Goal: Information Seeking & Learning: Check status

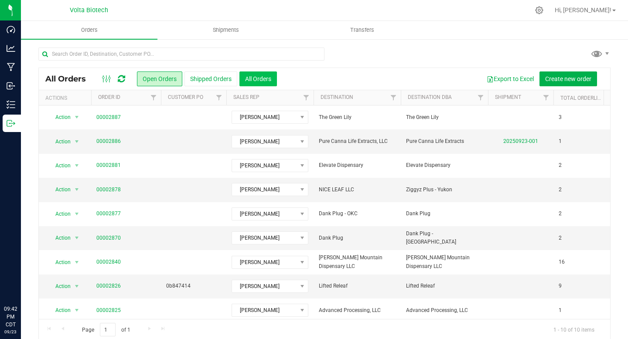
click at [270, 79] on button "All Orders" at bounding box center [258, 79] width 38 height 15
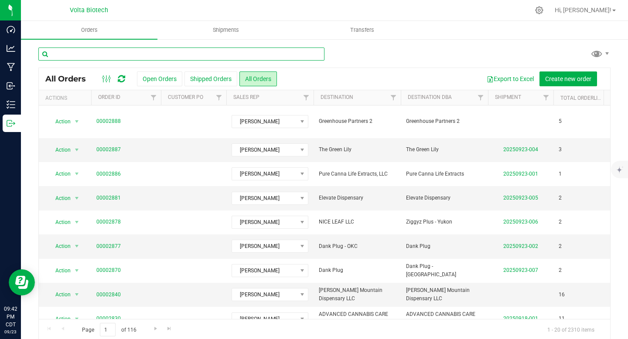
click at [126, 54] on input "text" at bounding box center [181, 54] width 286 height 13
paste input "East Village"
type input "East Village"
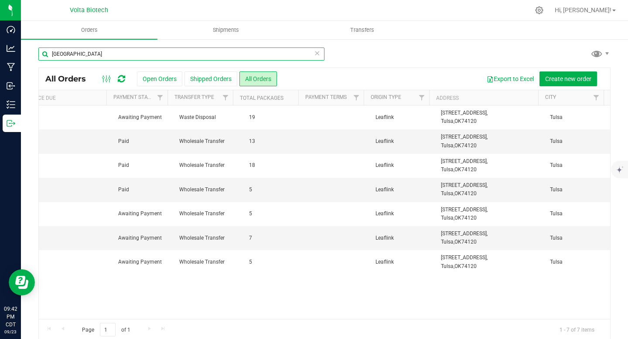
scroll to position [0, 701]
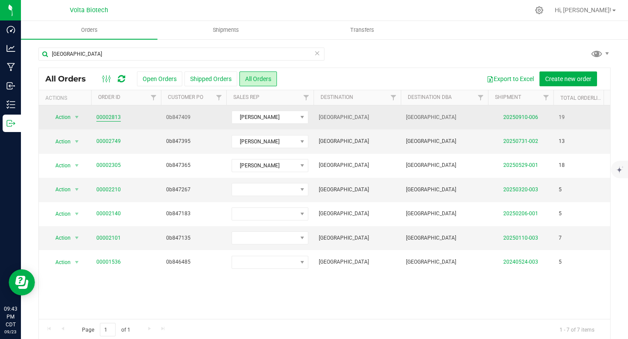
drag, startPoint x: 127, startPoint y: 116, endPoint x: 107, endPoint y: 117, distance: 19.3
click at [107, 117] on span "00002813" at bounding box center [125, 117] width 59 height 8
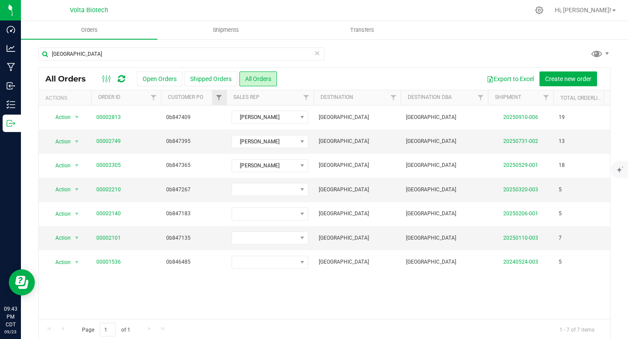
copy link "2813"
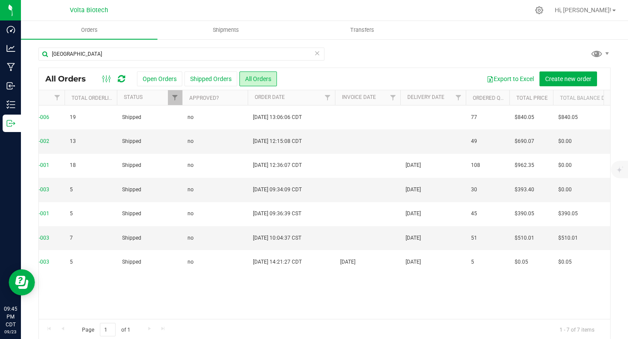
scroll to position [0, 0]
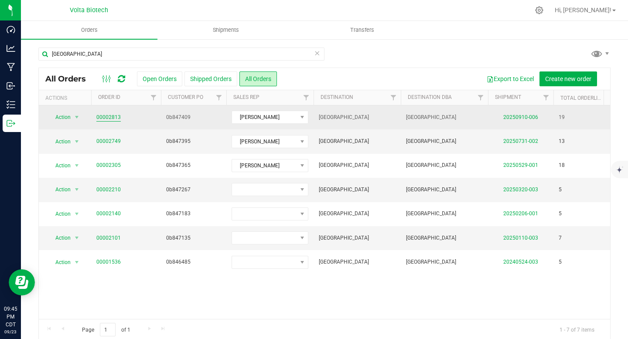
click at [96, 118] on link "00002813" at bounding box center [108, 117] width 24 height 8
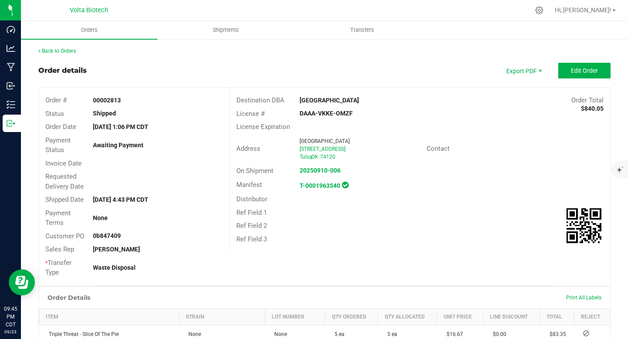
drag, startPoint x: 362, startPoint y: 112, endPoint x: 298, endPoint y: 113, distance: 63.3
click at [298, 113] on div "DAAA-VKKE-OMZF" at bounding box center [356, 113] width 127 height 9
copy strong "DAAA-VKKE-OMZF"
click at [400, 81] on outbound-order-header "Order details Export PDF Edit Order Order # 00002813 Status Shipped Order Date …" at bounding box center [324, 174] width 572 height 223
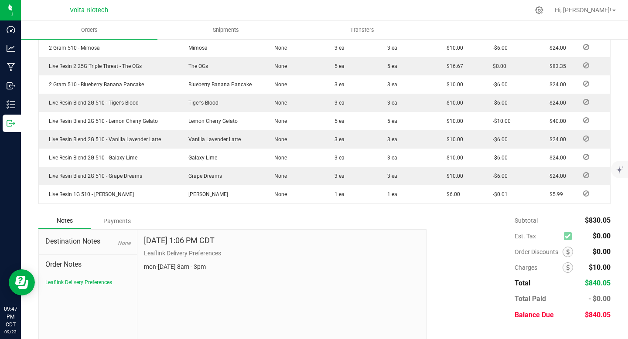
scroll to position [480, 0]
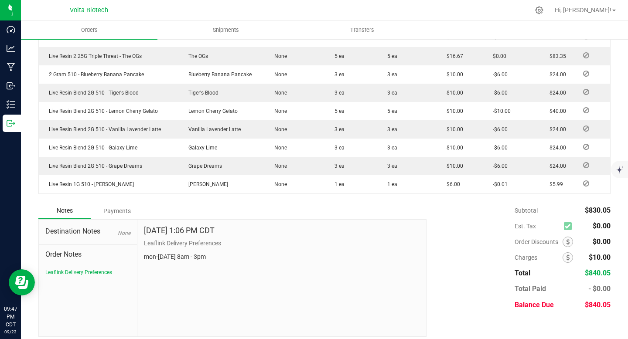
click at [71, 258] on span "Order Notes" at bounding box center [87, 255] width 85 height 10
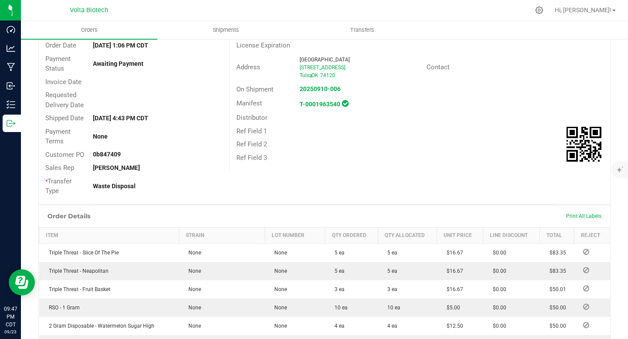
scroll to position [88, 0]
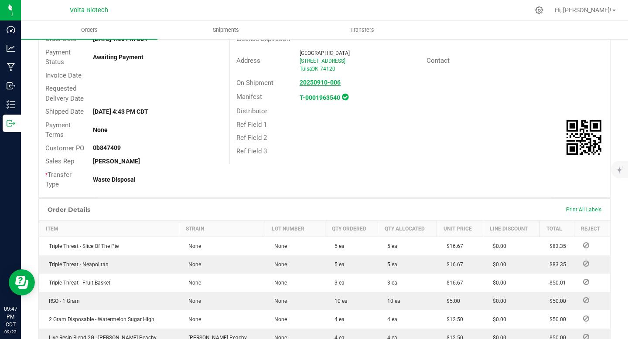
click at [315, 84] on strong "20250910-006" at bounding box center [320, 82] width 41 height 7
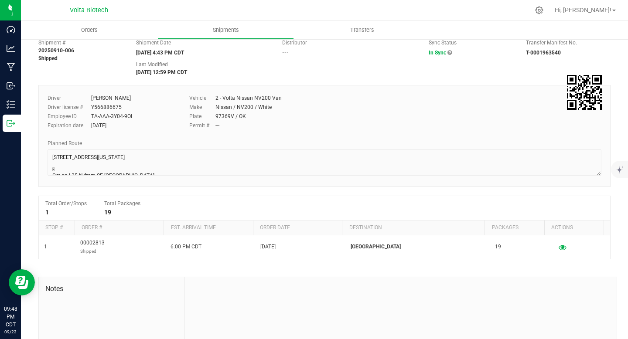
scroll to position [29, 0]
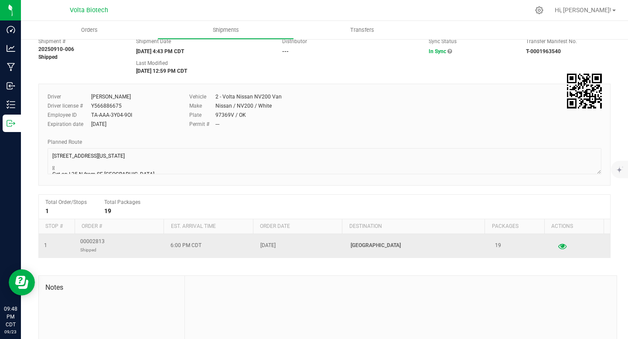
click at [558, 246] on icon "button" at bounding box center [562, 246] width 8 height 6
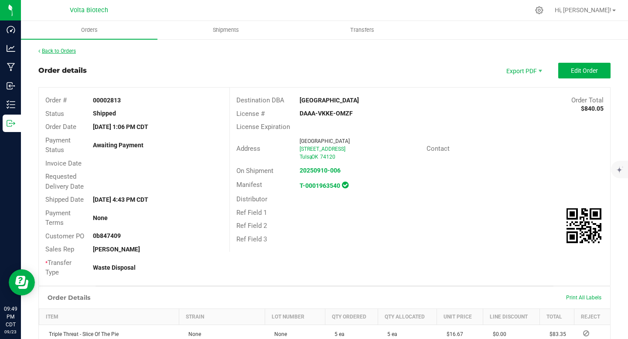
click at [58, 51] on link "Back to Orders" at bounding box center [57, 51] width 38 height 6
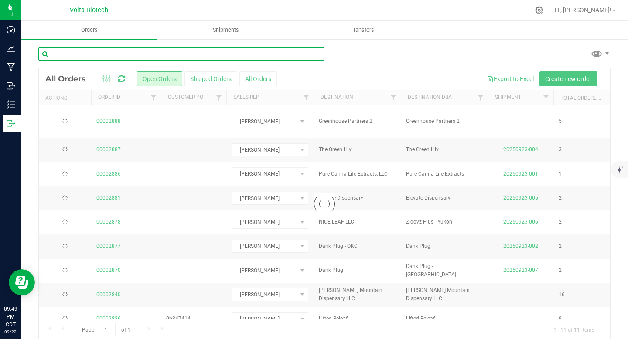
click at [145, 51] on input "text" at bounding box center [181, 54] width 286 height 13
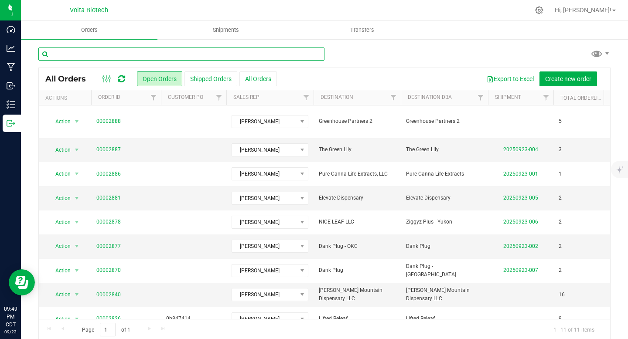
paste input "Tenkiller Natural Health"
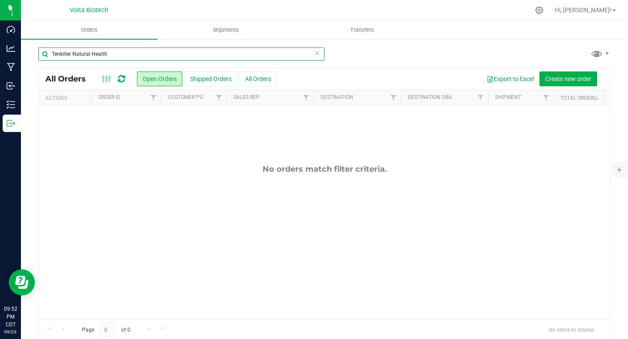
drag, startPoint x: 72, startPoint y: 55, endPoint x: 144, endPoint y: 58, distance: 71.6
click at [144, 58] on input "Tenkiller Natural Health" at bounding box center [181, 54] width 286 height 13
type input "Tenkiller"
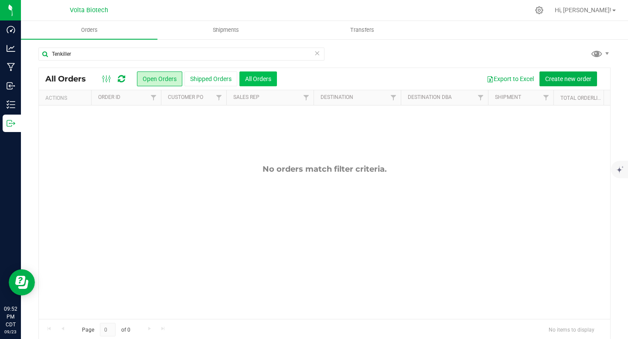
click at [264, 79] on button "All Orders" at bounding box center [258, 79] width 38 height 15
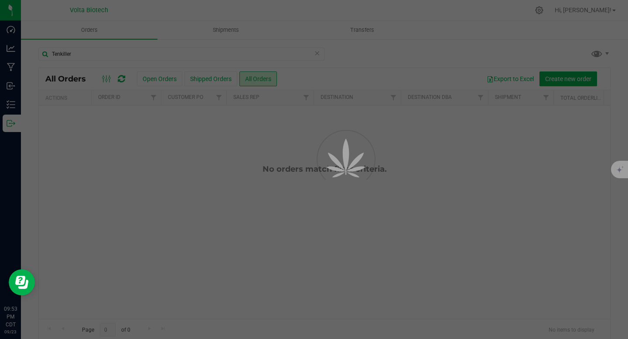
click at [317, 51] on div at bounding box center [314, 169] width 628 height 339
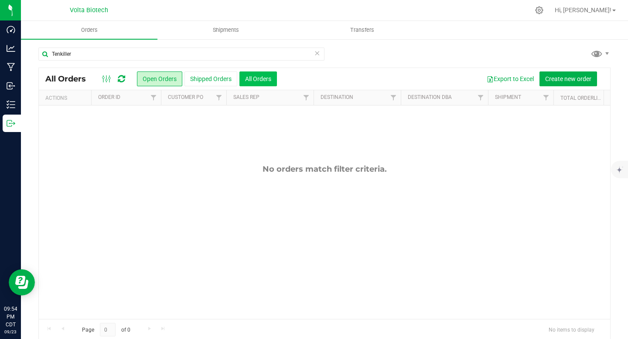
click at [254, 77] on button "All Orders" at bounding box center [258, 79] width 38 height 15
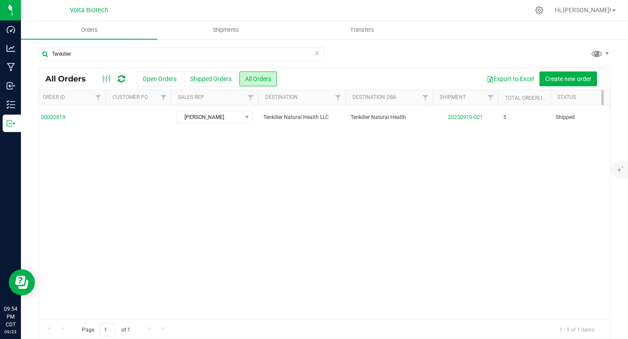
scroll to position [0, 57]
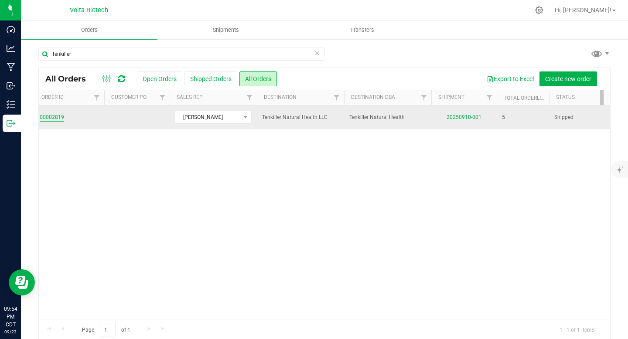
click at [51, 115] on link "00002819" at bounding box center [52, 117] width 24 height 8
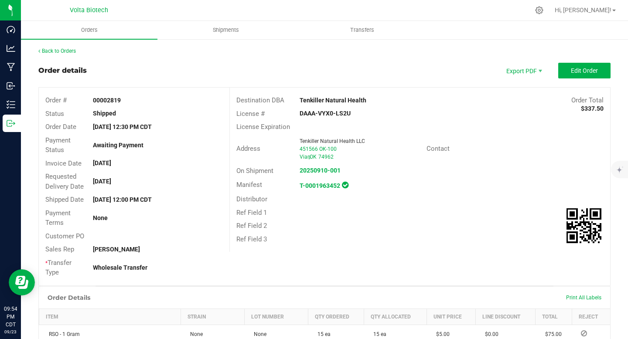
drag, startPoint x: 110, startPoint y: 99, endPoint x: 140, endPoint y: 100, distance: 29.7
click at [140, 100] on div "00002819" at bounding box center [157, 100] width 143 height 9
copy strong "2819"
drag, startPoint x: 296, startPoint y: 112, endPoint x: 361, endPoint y: 110, distance: 65.0
click at [361, 110] on div "DAAA-VYX0-LS2U" at bounding box center [356, 113] width 127 height 9
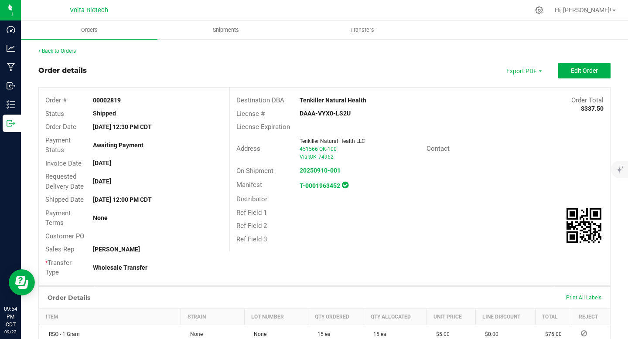
copy strong "DAAA-VYX0-LS2U"
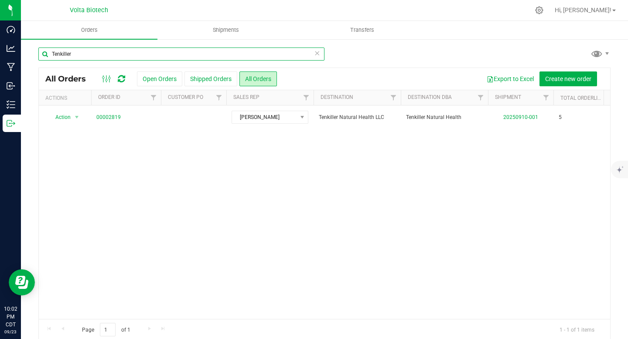
click at [110, 55] on input "Tenkiller" at bounding box center [181, 54] width 286 height 13
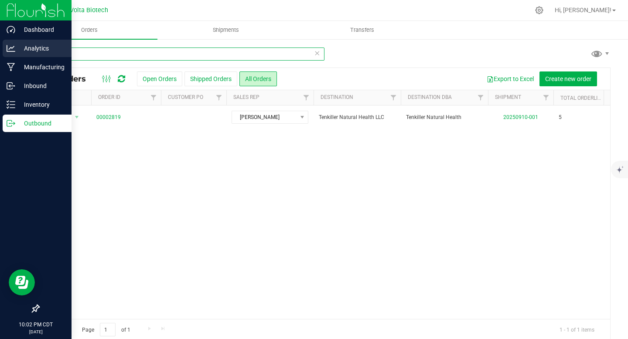
drag, startPoint x: 110, startPoint y: 55, endPoint x: 0, endPoint y: 50, distance: 110.5
click at [0, 50] on div "Dashboard Analytics Manufacturing Inbound Inventory Outbound 10:02 PM CDT [DATE…" at bounding box center [314, 169] width 628 height 339
paste input "Sallisaw Natural Health"
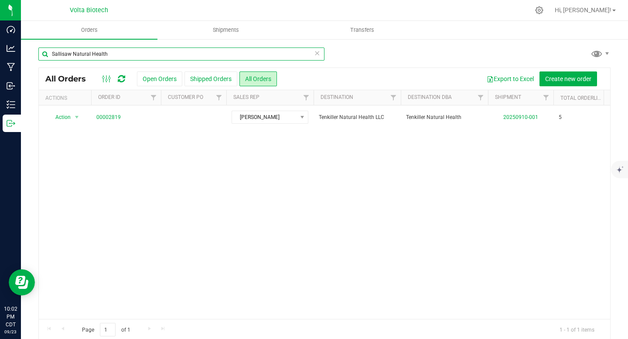
type input "Sallisaw Natural Health"
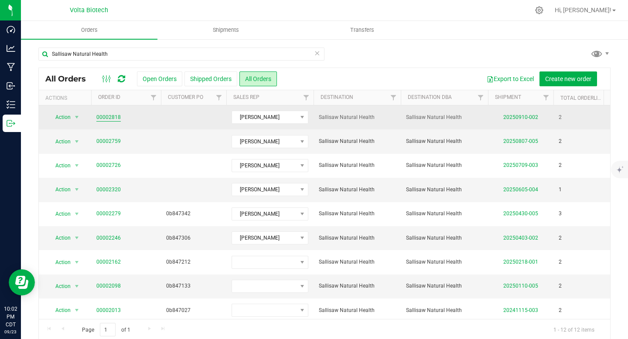
click at [109, 115] on link "00002818" at bounding box center [108, 117] width 24 height 8
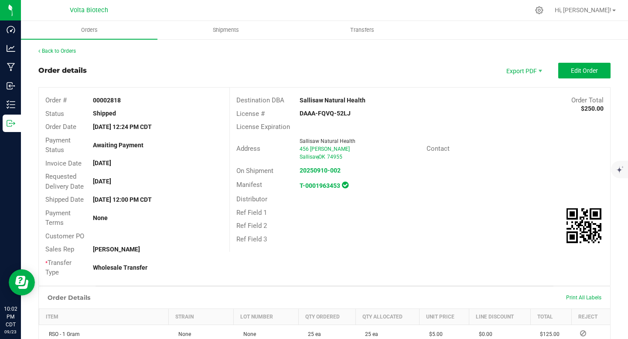
drag, startPoint x: 294, startPoint y: 113, endPoint x: 351, endPoint y: 113, distance: 57.1
click at [351, 113] on div "DAAA-FQVQ-52LJ" at bounding box center [356, 113] width 127 height 9
copy strong "DAAA-FQVQ-52LJ"
drag, startPoint x: 106, startPoint y: 100, endPoint x: 133, endPoint y: 102, distance: 27.1
click at [133, 102] on div "00002818" at bounding box center [157, 100] width 143 height 9
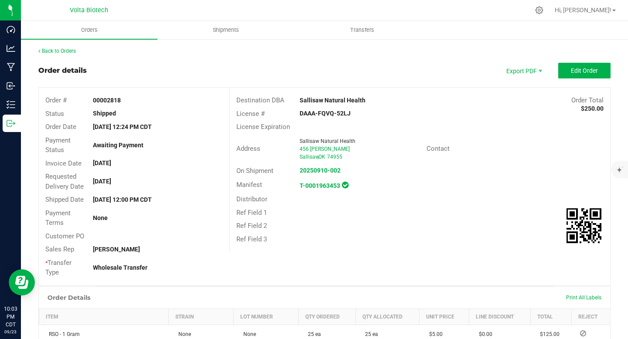
copy strong "2818"
click at [55, 52] on link "Back to Orders" at bounding box center [57, 51] width 38 height 6
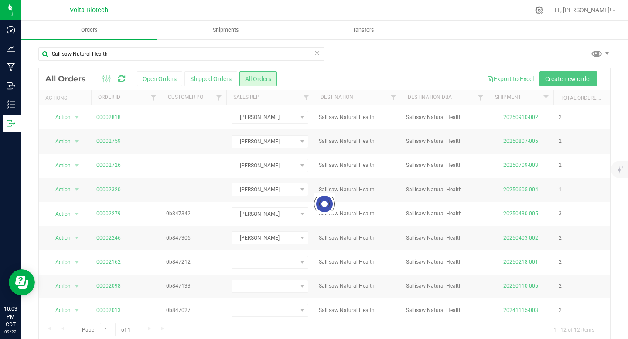
click at [314, 55] on icon at bounding box center [317, 53] width 6 height 10
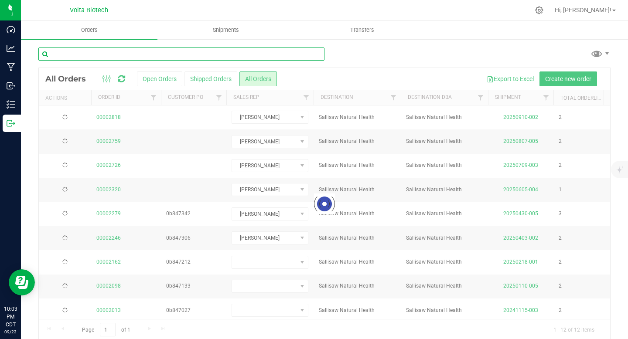
click at [260, 57] on input "text" at bounding box center [181, 54] width 286 height 13
paste input "Pharm 788"
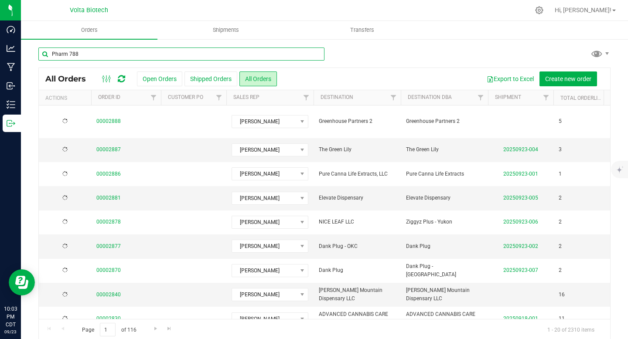
type input "Pharm 788"
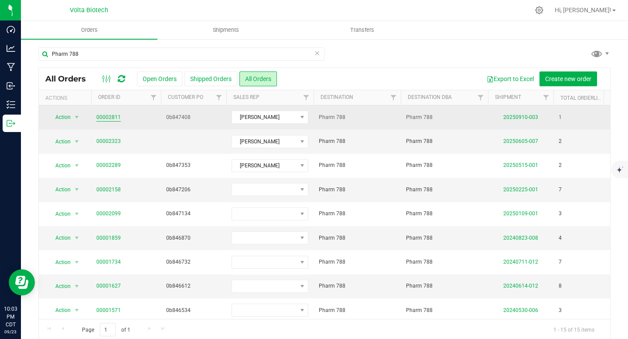
click at [99, 119] on link "00002811" at bounding box center [108, 117] width 24 height 8
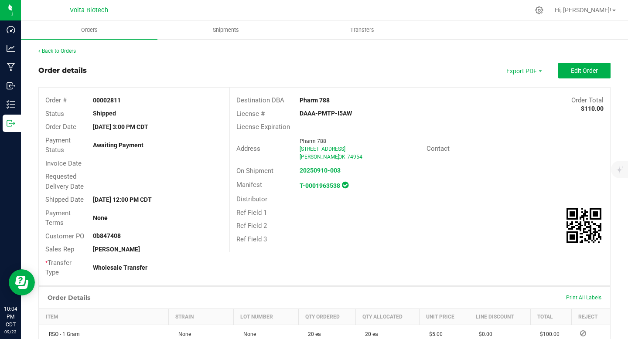
drag, startPoint x: 295, startPoint y: 113, endPoint x: 370, endPoint y: 114, distance: 74.6
click at [370, 114] on div "DAAA-PMTP-I5AW" at bounding box center [356, 113] width 127 height 9
copy strong "DAAA-PMTP-I5AW"
drag, startPoint x: 106, startPoint y: 99, endPoint x: 140, endPoint y: 99, distance: 34.0
click at [140, 99] on div "00002811" at bounding box center [157, 100] width 143 height 9
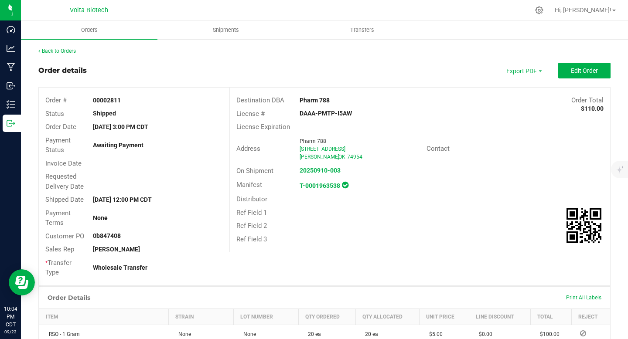
copy strong "2811"
click at [68, 50] on link "Back to Orders" at bounding box center [57, 51] width 38 height 6
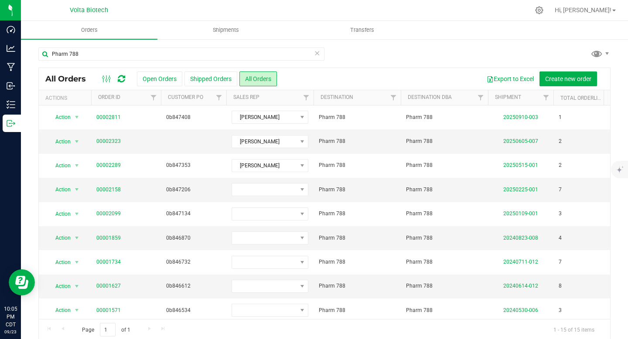
click at [315, 51] on icon at bounding box center [317, 53] width 6 height 10
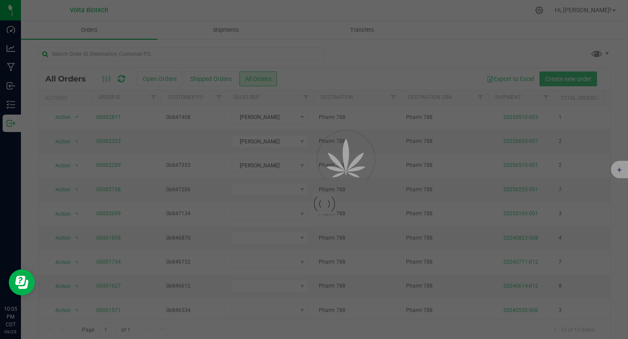
drag, startPoint x: 315, startPoint y: 51, endPoint x: 238, endPoint y: 54, distance: 77.7
click at [238, 54] on div at bounding box center [314, 169] width 628 height 339
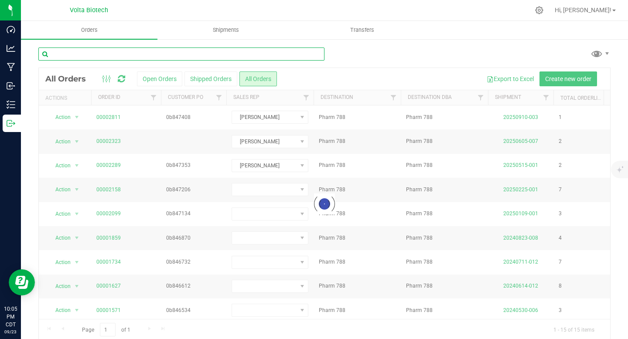
click at [238, 54] on input "text" at bounding box center [181, 54] width 286 height 13
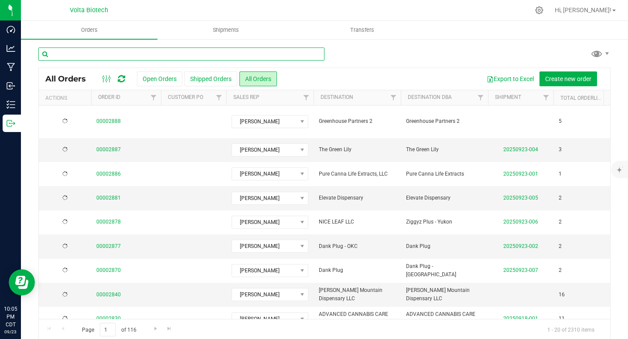
paste input "River Valley Natural Health"
type input "River Valley Natural Health"
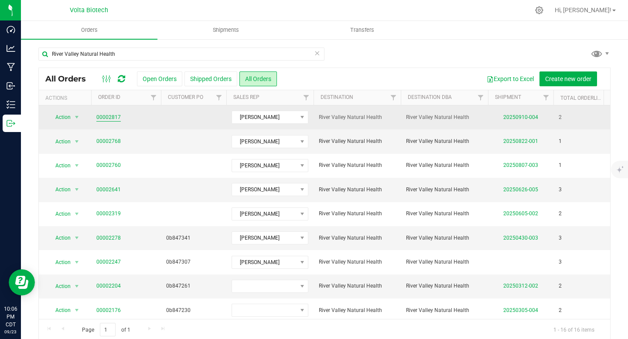
click at [100, 117] on link "00002817" at bounding box center [108, 117] width 24 height 8
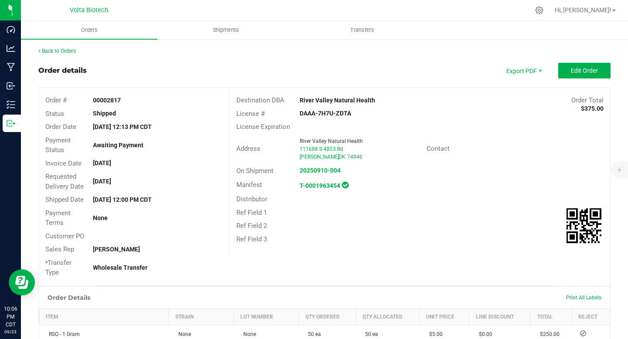
drag, startPoint x: 295, startPoint y: 114, endPoint x: 362, endPoint y: 113, distance: 67.2
click at [362, 113] on div "DAAA-7H7U-ZDTA" at bounding box center [356, 113] width 127 height 9
copy strong "DAAA-7H7U-ZDTA"
drag, startPoint x: 106, startPoint y: 100, endPoint x: 123, endPoint y: 101, distance: 16.1
click at [123, 101] on div "00002817" at bounding box center [157, 100] width 143 height 9
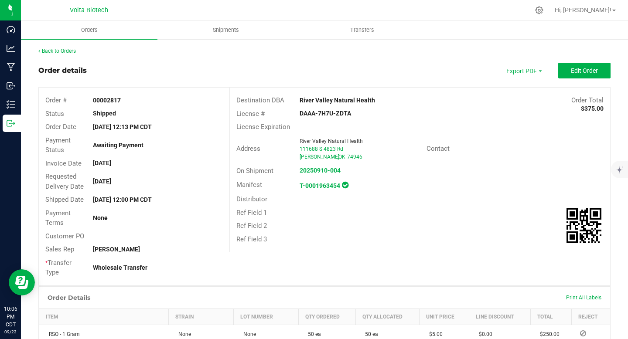
copy strong "2817"
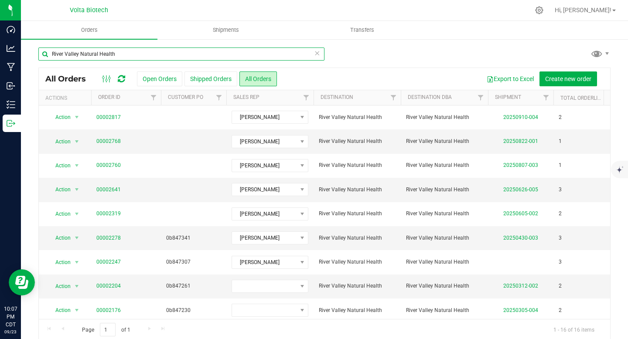
drag, startPoint x: 146, startPoint y: 55, endPoint x: 60, endPoint y: 48, distance: 86.6
click at [60, 48] on input "River Valley Natural Health" at bounding box center [181, 54] width 286 height 13
paste input "ough Country Cannabis"
type input "Rough Country Cannabis"
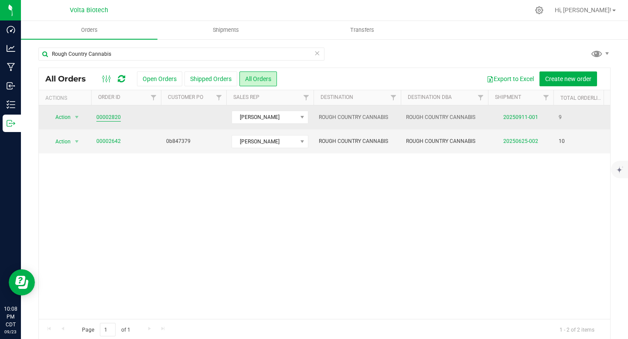
click at [107, 116] on link "00002820" at bounding box center [108, 117] width 24 height 8
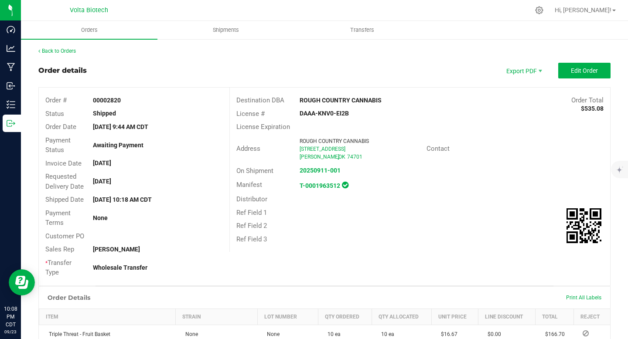
drag, startPoint x: 294, startPoint y: 112, endPoint x: 368, endPoint y: 113, distance: 73.3
click at [368, 113] on div "DAAA-KNV0-EI2B" at bounding box center [356, 113] width 127 height 9
copy strong "DAAA-KNV0-EI2B"
drag, startPoint x: 107, startPoint y: 101, endPoint x: 123, endPoint y: 99, distance: 16.6
click at [123, 99] on div "00002820" at bounding box center [157, 100] width 143 height 9
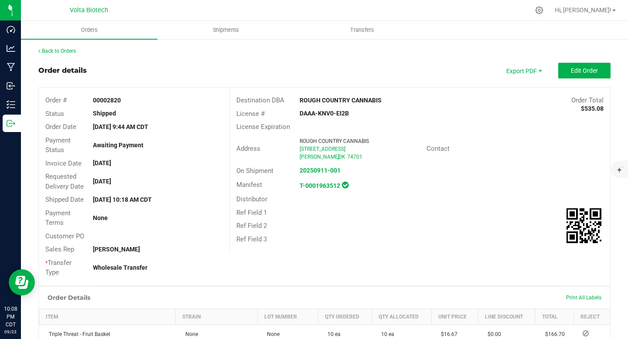
copy strong "2820"
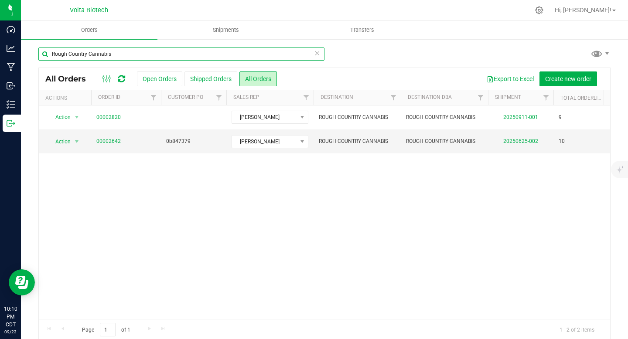
click at [117, 52] on input "Rough Country Cannabis" at bounding box center [181, 54] width 286 height 13
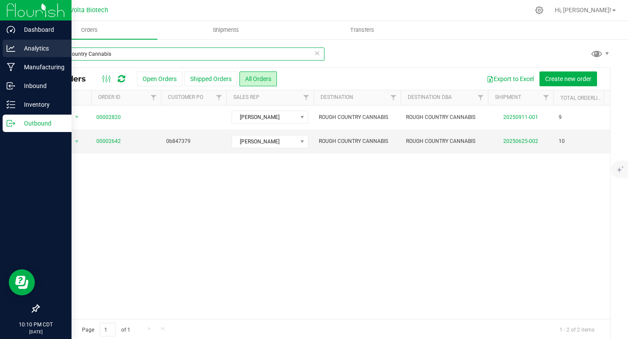
drag, startPoint x: 118, startPoint y: 53, endPoint x: 10, endPoint y: 51, distance: 108.2
click at [10, 51] on div "Dashboard Analytics Manufacturing Inbound Inventory Outbound 10:10 PM CDT [DATE…" at bounding box center [314, 169] width 628 height 339
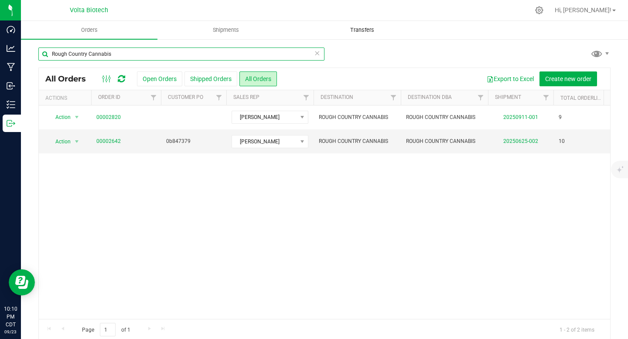
paste input "Mr. Herb LLC"
type input "Mr. Herb LLC"
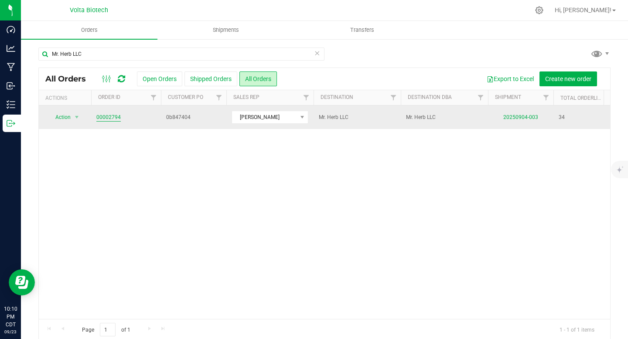
click at [108, 117] on link "00002794" at bounding box center [108, 117] width 24 height 8
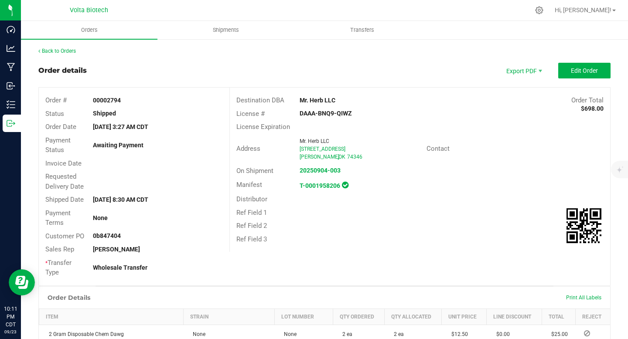
drag, startPoint x: 107, startPoint y: 100, endPoint x: 130, endPoint y: 101, distance: 23.1
click at [130, 101] on div "00002794" at bounding box center [157, 100] width 143 height 9
drag, startPoint x: 294, startPoint y: 113, endPoint x: 358, endPoint y: 111, distance: 63.3
click at [358, 111] on div "DAAA-BNQ9-QIWZ" at bounding box center [356, 113] width 127 height 9
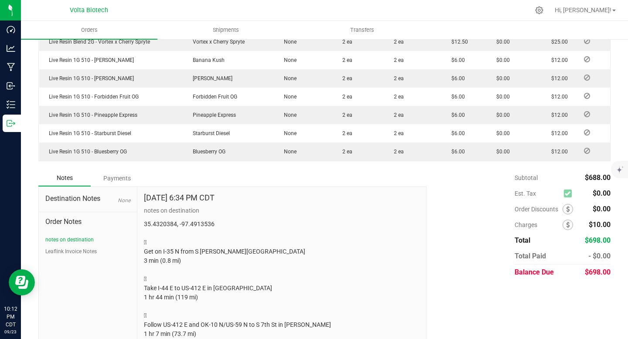
scroll to position [821, 0]
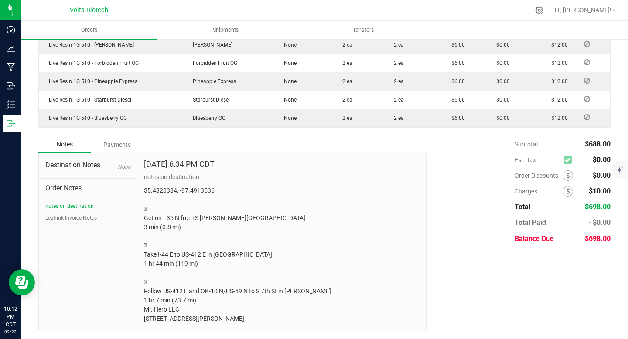
click at [58, 188] on span "Order Notes" at bounding box center [87, 188] width 85 height 10
click at [76, 168] on span "Destination Notes" at bounding box center [87, 165] width 85 height 10
click at [80, 183] on span "Order Notes" at bounding box center [87, 188] width 85 height 10
click at [59, 217] on button "Leaflink Invoice Notes" at bounding box center [70, 218] width 51 height 8
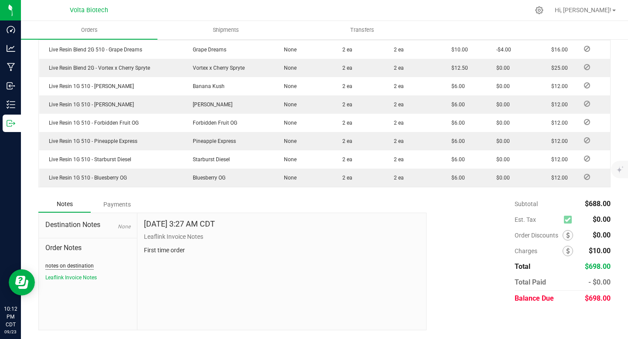
click at [72, 263] on button "notes on destination" at bounding box center [69, 266] width 48 height 8
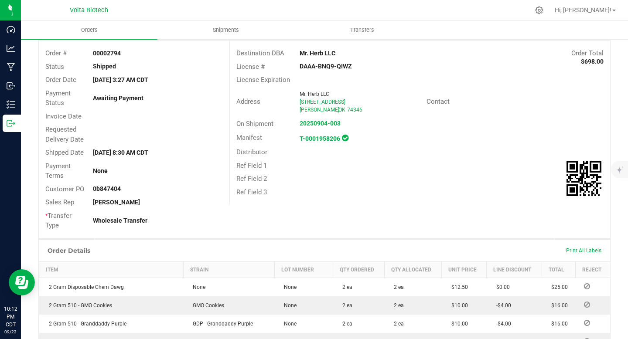
scroll to position [0, 0]
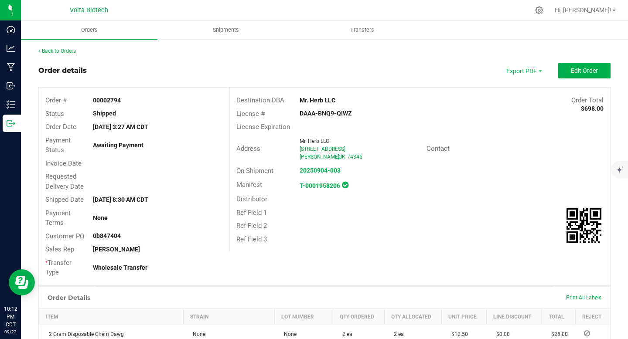
drag, startPoint x: 94, startPoint y: 200, endPoint x: 116, endPoint y: 199, distance: 22.3
click at [116, 199] on strong "[DATE] 8:30 AM CDT" at bounding box center [120, 199] width 55 height 7
click at [61, 53] on link "Back to Orders" at bounding box center [57, 51] width 38 height 6
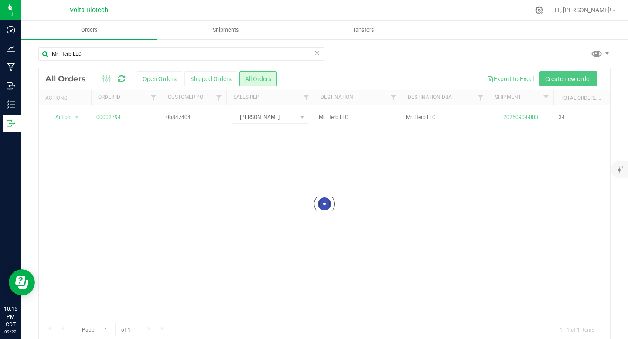
click at [315, 55] on icon at bounding box center [317, 53] width 6 height 10
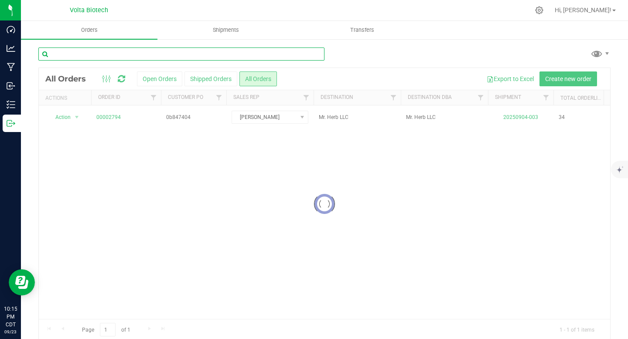
click at [222, 54] on input "text" at bounding box center [181, 54] width 286 height 13
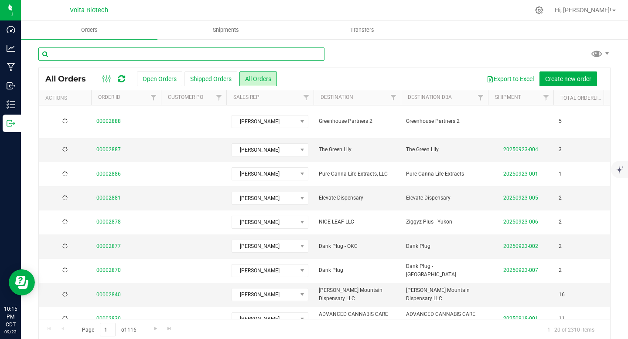
paste input "Okie Wonderland Miami"
type input "Okie Wonderland Miami"
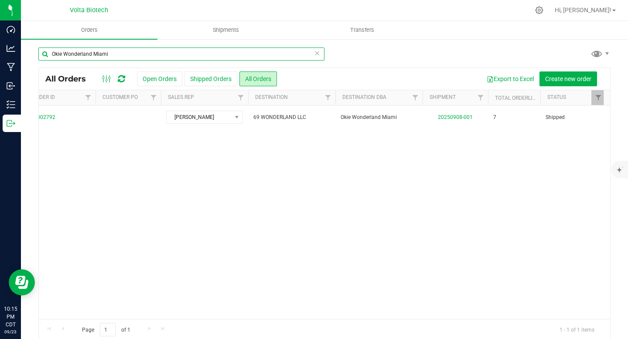
scroll to position [0, 3]
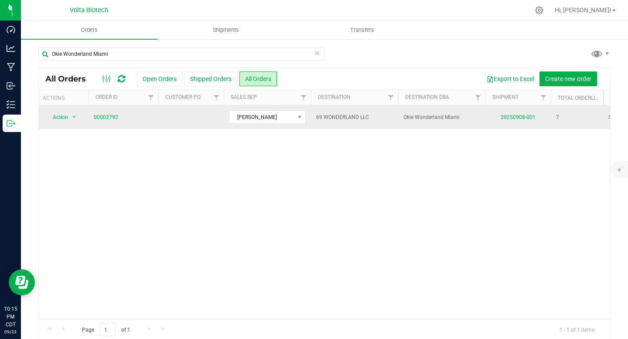
click at [107, 113] on td "00002792" at bounding box center [124, 118] width 70 height 24
click at [107, 115] on link "00002792" at bounding box center [106, 117] width 24 height 8
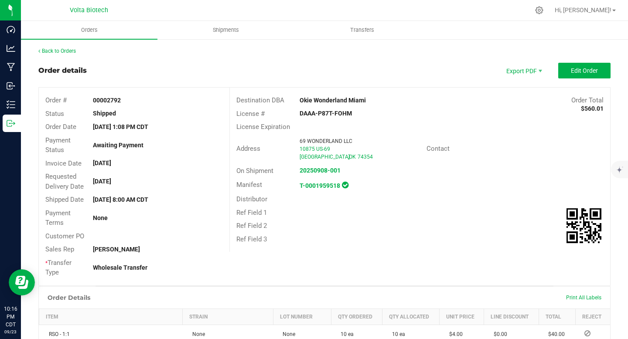
drag, startPoint x: 294, startPoint y: 113, endPoint x: 360, endPoint y: 113, distance: 65.9
click at [360, 113] on div "DAAA-P87T-FOHM" at bounding box center [356, 113] width 127 height 9
click at [63, 49] on link "Back to Orders" at bounding box center [57, 51] width 38 height 6
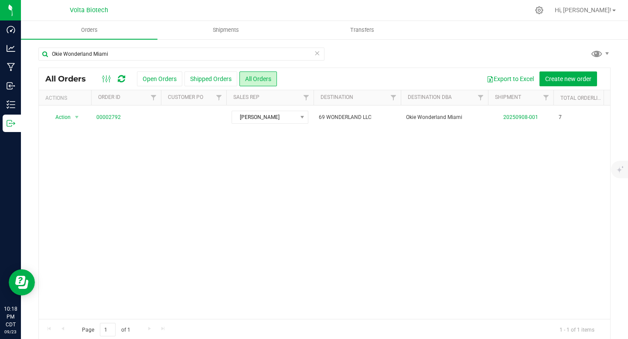
click at [317, 54] on icon at bounding box center [317, 53] width 6 height 10
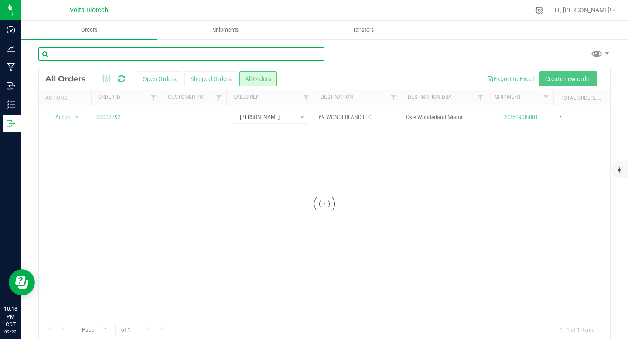
click at [170, 53] on input "text" at bounding box center [181, 54] width 286 height 13
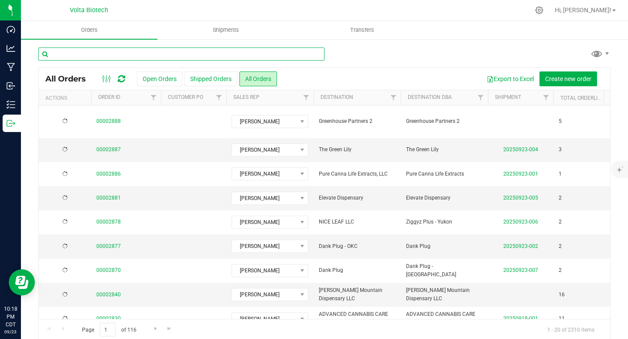
paste input "Okie Wonderland Catoosa Express"
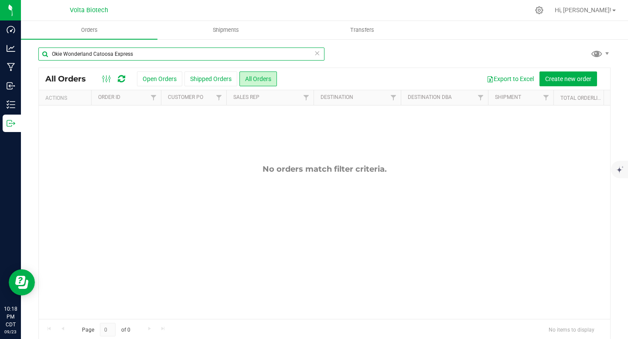
click at [131, 58] on input "Okie Wonderland Catoosa Express" at bounding box center [181, 54] width 286 height 13
drag, startPoint x: 92, startPoint y: 53, endPoint x: 171, endPoint y: 55, distance: 78.5
click at [171, 55] on input "Okie Wonderland Catoosa Express" at bounding box center [181, 54] width 286 height 13
type input "Okie Wonderland"
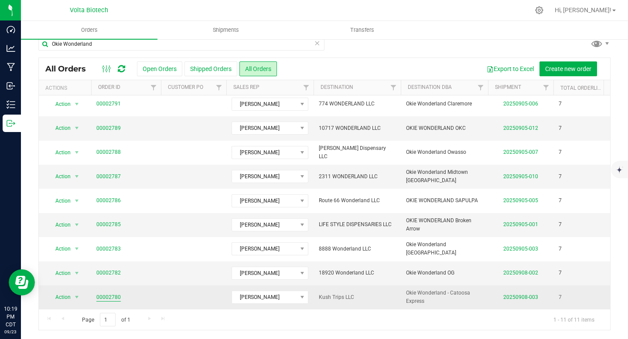
click at [110, 294] on link "00002780" at bounding box center [108, 298] width 24 height 8
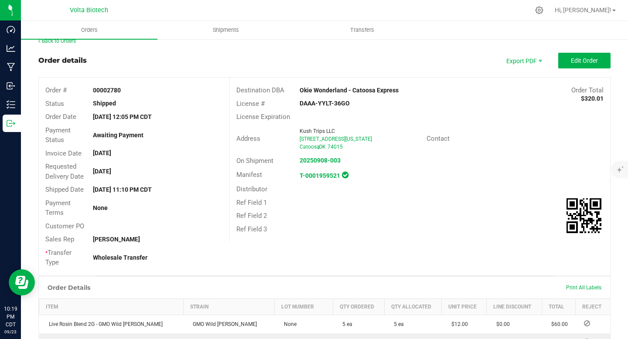
drag, startPoint x: 300, startPoint y: 102, endPoint x: 354, endPoint y: 102, distance: 53.7
click at [354, 102] on div "DAAA-YYLT-36GO" at bounding box center [356, 103] width 127 height 9
drag, startPoint x: 92, startPoint y: 172, endPoint x: 143, endPoint y: 176, distance: 50.3
click at [143, 176] on div "Requested Delivery Date [DATE]" at bounding box center [134, 171] width 191 height 23
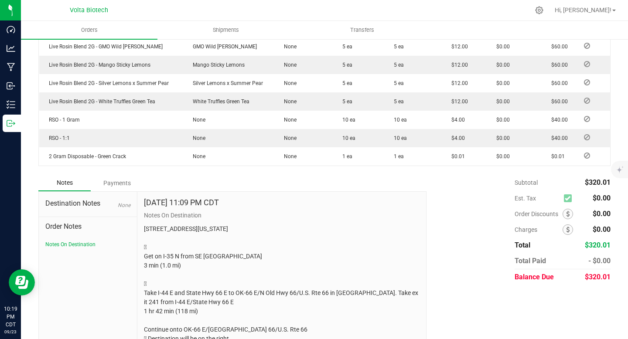
scroll to position [354, 0]
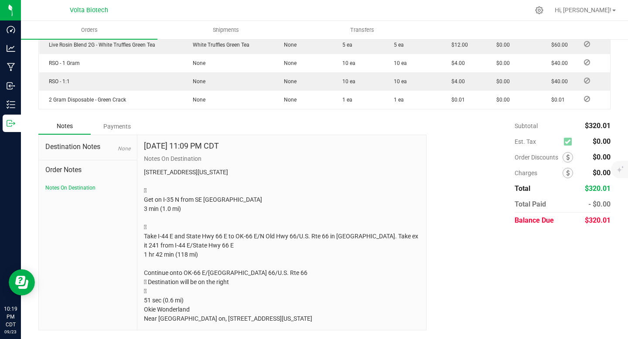
click at [80, 165] on span "Order Notes" at bounding box center [87, 170] width 85 height 10
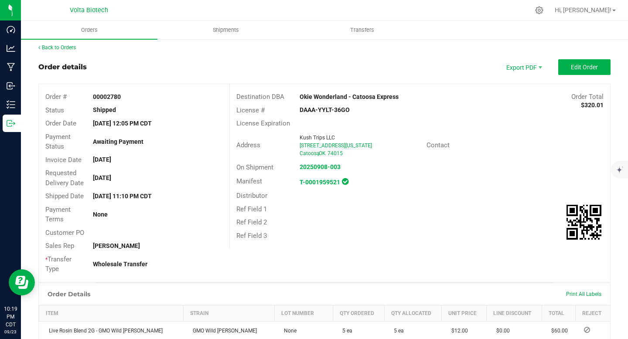
scroll to position [5, 0]
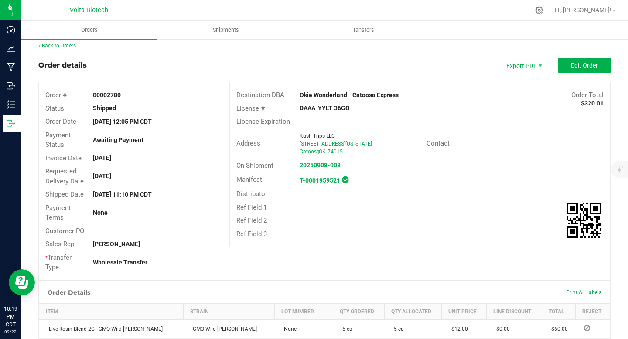
click at [107, 178] on strong "[DATE]" at bounding box center [102, 176] width 18 height 7
drag, startPoint x: 91, startPoint y: 177, endPoint x: 157, endPoint y: 178, distance: 65.4
click at [157, 178] on div "[DATE]" at bounding box center [157, 176] width 143 height 9
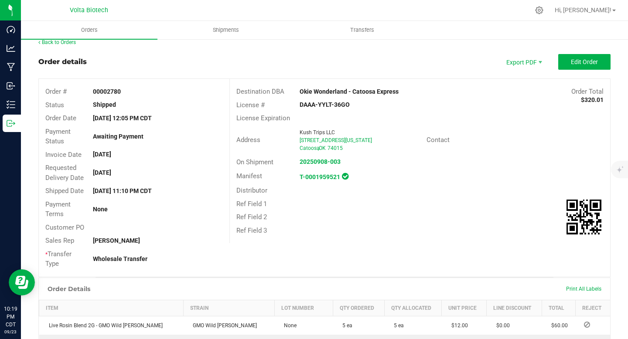
scroll to position [10, 0]
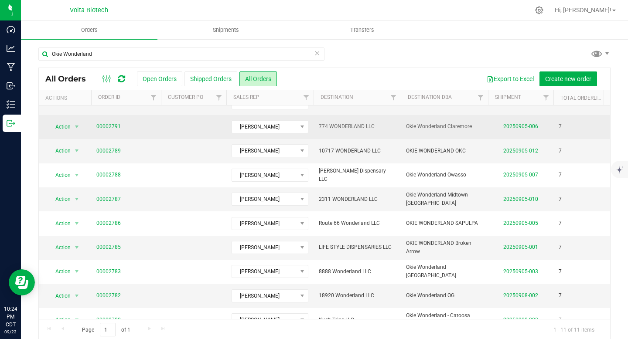
scroll to position [58, 0]
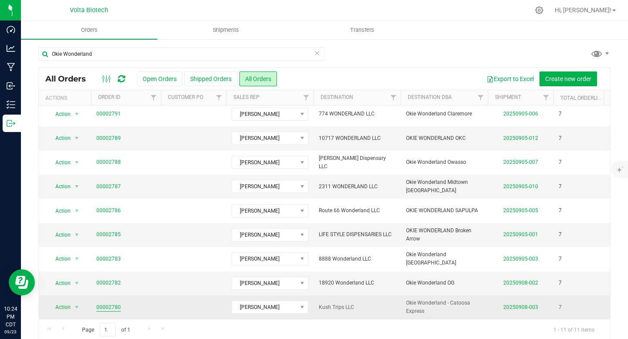
click at [101, 304] on link "00002780" at bounding box center [108, 308] width 24 height 8
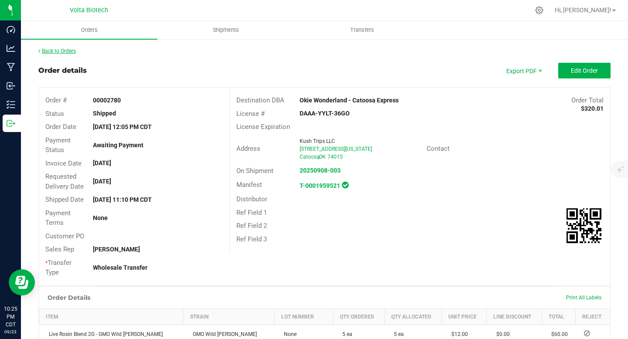
click at [54, 49] on link "Back to Orders" at bounding box center [57, 51] width 38 height 6
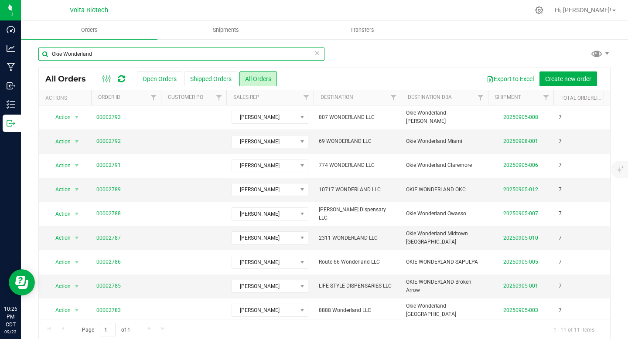
drag, startPoint x: 140, startPoint y: 55, endPoint x: 46, endPoint y: 48, distance: 94.0
click at [46, 48] on input "Okie Wonderland" at bounding box center [181, 54] width 286 height 13
paste input "Catoosa OG"
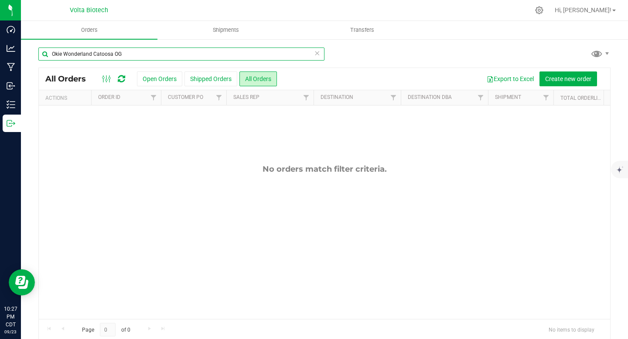
click at [135, 55] on input "Okie Wonderland Catoosa OG" at bounding box center [181, 54] width 286 height 13
drag, startPoint x: 114, startPoint y: 55, endPoint x: 40, endPoint y: 45, distance: 74.8
click at [40, 45] on div "Okie Wonderland Catoosa OG All Orders Open Orders Shipped Orders All Orders Exp…" at bounding box center [324, 193] width 607 height 311
click at [99, 52] on input "Okie Wonderland Catoosa OG" at bounding box center [181, 54] width 286 height 13
drag, startPoint x: 93, startPoint y: 55, endPoint x: 39, endPoint y: 49, distance: 54.0
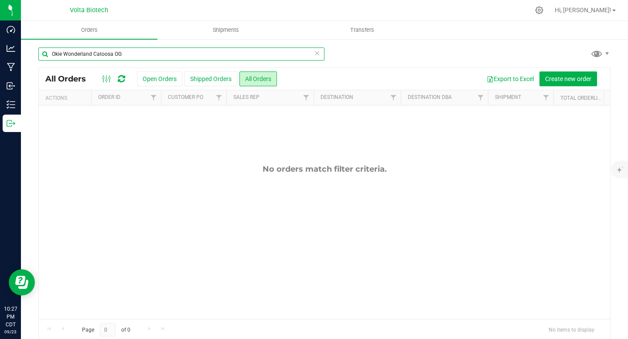
click at [39, 49] on input "Okie Wonderland Catoosa OG" at bounding box center [181, 54] width 286 height 13
type input "Catoosa OG"
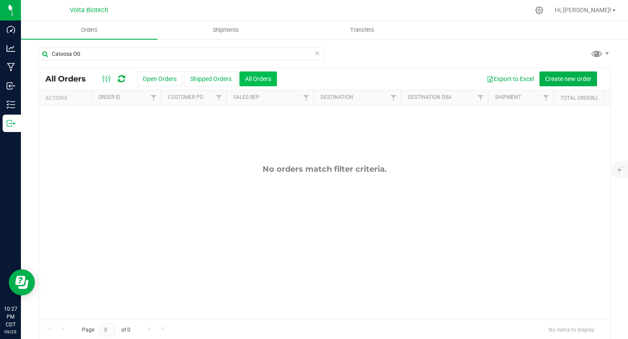
click at [253, 80] on button "All Orders" at bounding box center [258, 79] width 38 height 15
click at [314, 55] on icon at bounding box center [317, 53] width 6 height 10
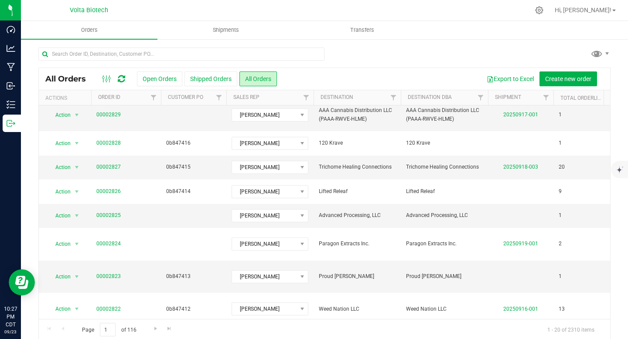
scroll to position [276, 0]
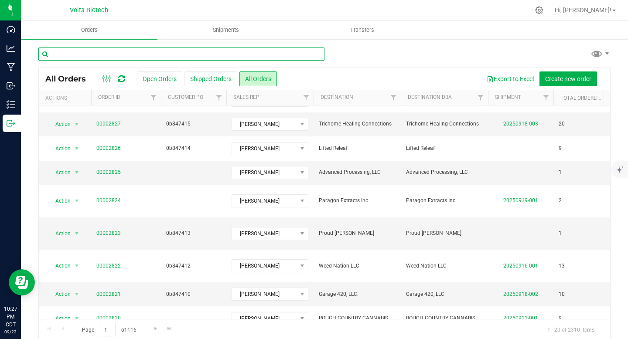
click at [164, 51] on input "text" at bounding box center [181, 54] width 286 height 13
paste input "Okie Wonderland Catoosa OG"
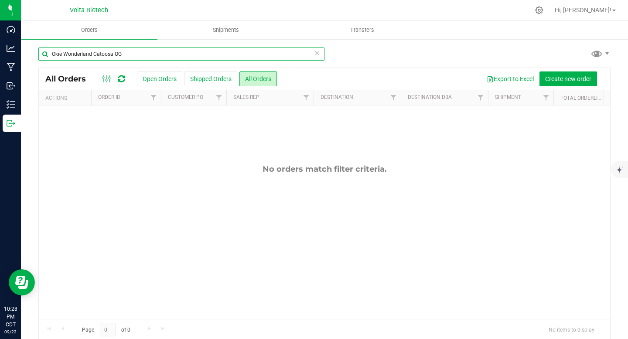
click at [143, 52] on input "Okie Wonderland Catoosa OG" at bounding box center [181, 54] width 286 height 13
drag, startPoint x: 93, startPoint y: 54, endPoint x: 151, endPoint y: 58, distance: 58.6
click at [151, 58] on input "Okie Wonderland Catoosa OG" at bounding box center [181, 54] width 286 height 13
type input "Okie Wonderland"
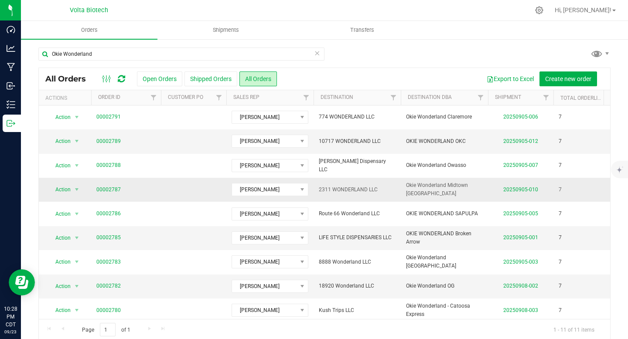
scroll to position [58, 0]
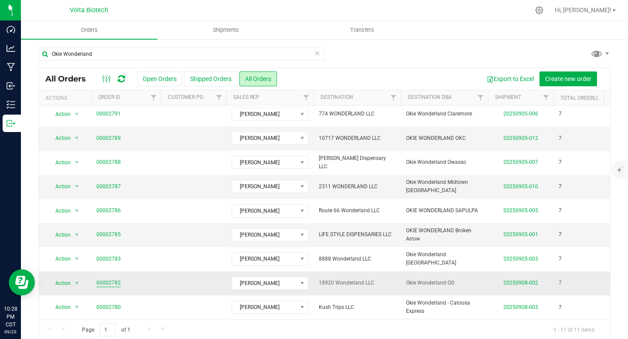
click at [111, 279] on link "00002782" at bounding box center [108, 283] width 24 height 8
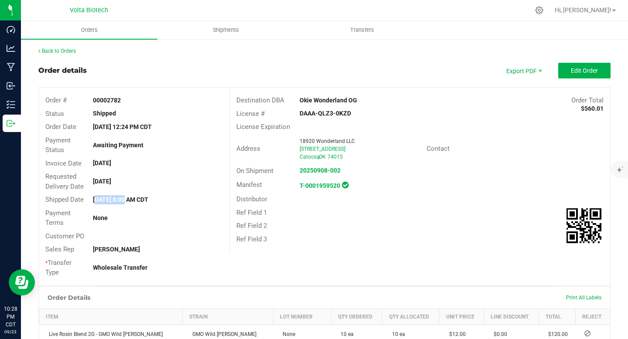
drag, startPoint x: 93, startPoint y: 200, endPoint x: 122, endPoint y: 203, distance: 28.5
click at [122, 203] on div "[DATE] 8:00 AM CDT" at bounding box center [157, 199] width 143 height 9
click at [160, 187] on div "Requested Delivery Date [DATE]" at bounding box center [134, 181] width 191 height 23
drag, startPoint x: 91, startPoint y: 201, endPoint x: 185, endPoint y: 201, distance: 93.4
click at [185, 201] on div "[DATE] 8:00 AM CDT" at bounding box center [157, 199] width 143 height 9
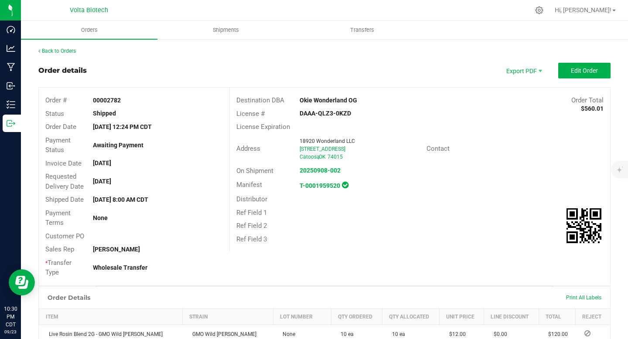
drag, startPoint x: 295, startPoint y: 115, endPoint x: 371, endPoint y: 119, distance: 76.0
click at [371, 119] on div "License # DAAA-QLZ3-0KZD" at bounding box center [420, 114] width 380 height 14
